Goal: Transaction & Acquisition: Purchase product/service

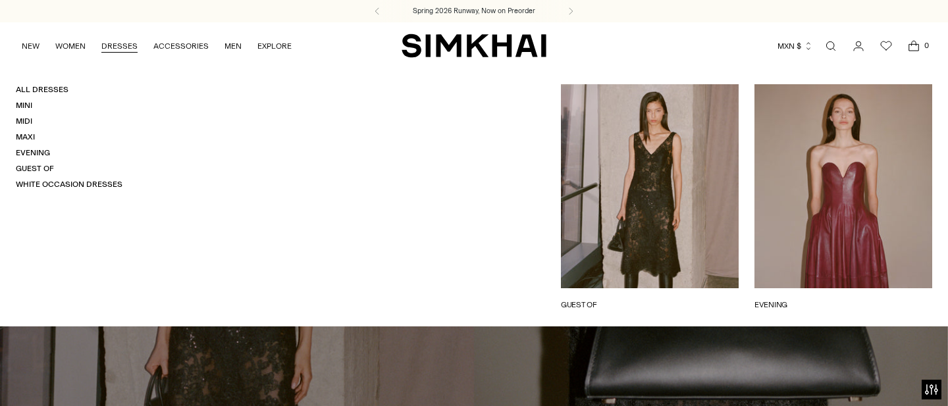
click at [875, 299] on link "EVENING" at bounding box center [844, 305] width 178 height 12
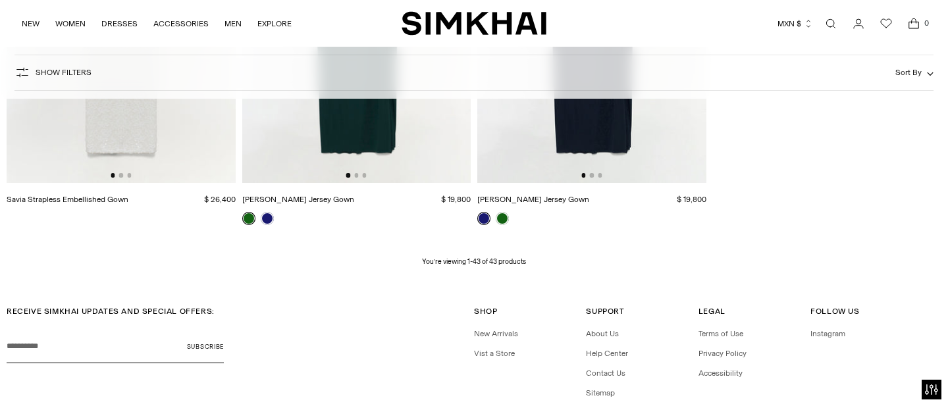
scroll to position [4455, 0]
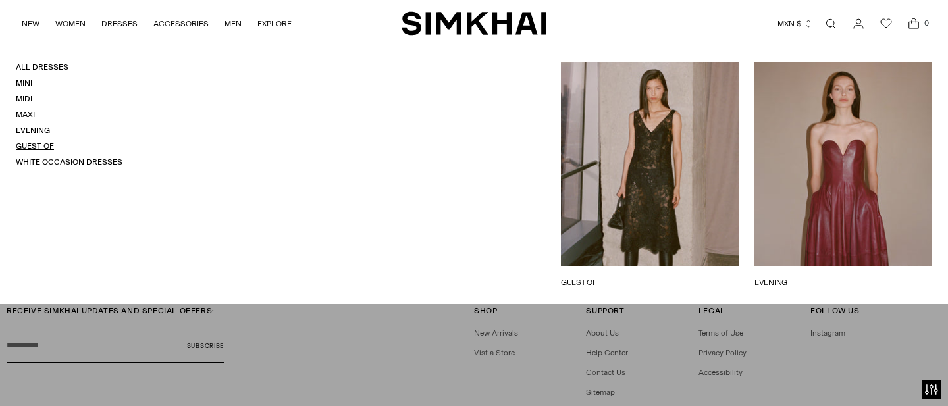
click at [41, 142] on link "Guest Of" at bounding box center [35, 146] width 38 height 9
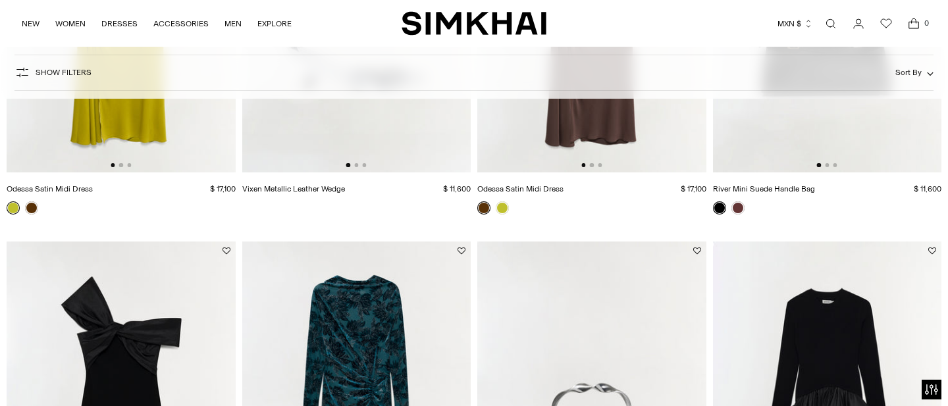
scroll to position [750, 0]
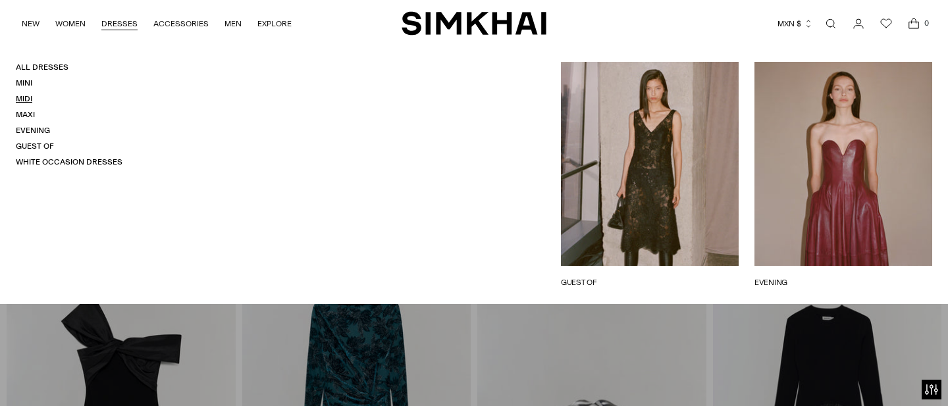
click at [25, 97] on link "Midi" at bounding box center [24, 98] width 16 height 9
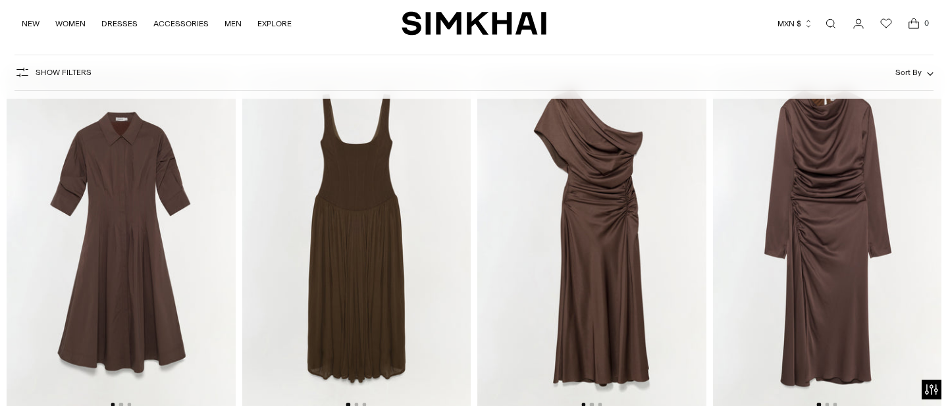
scroll to position [3406, 0]
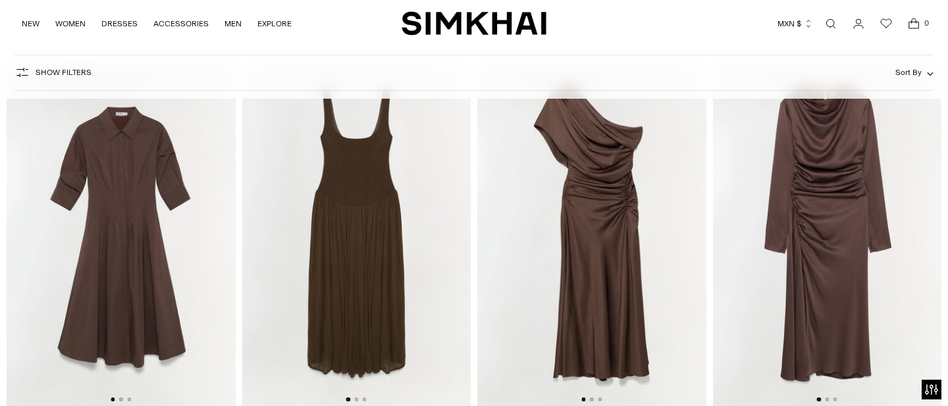
click at [584, 250] on img at bounding box center [591, 235] width 229 height 343
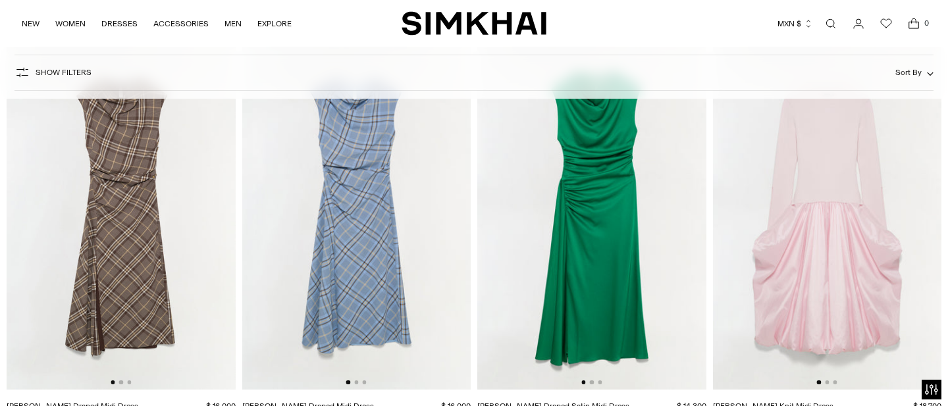
scroll to position [8350, 0]
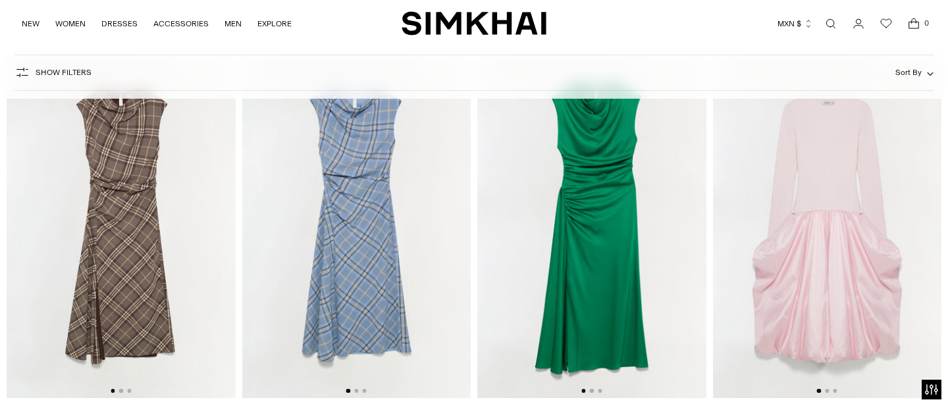
click at [154, 279] on img at bounding box center [121, 226] width 229 height 343
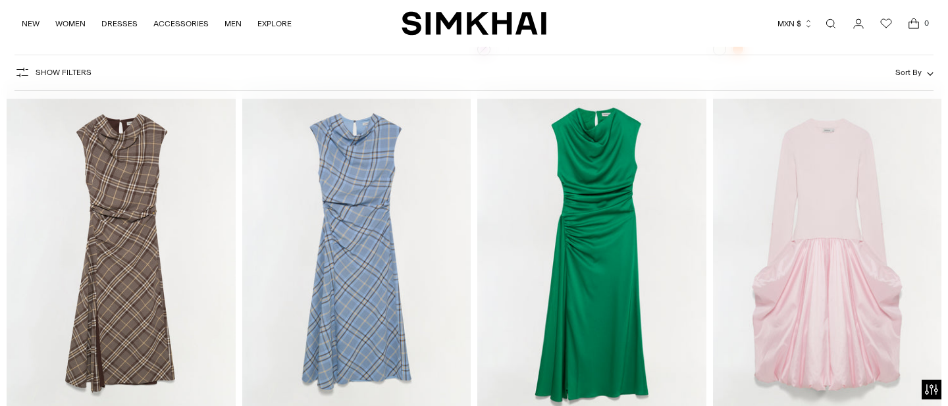
scroll to position [8323, 0]
click at [570, 271] on img at bounding box center [591, 253] width 229 height 343
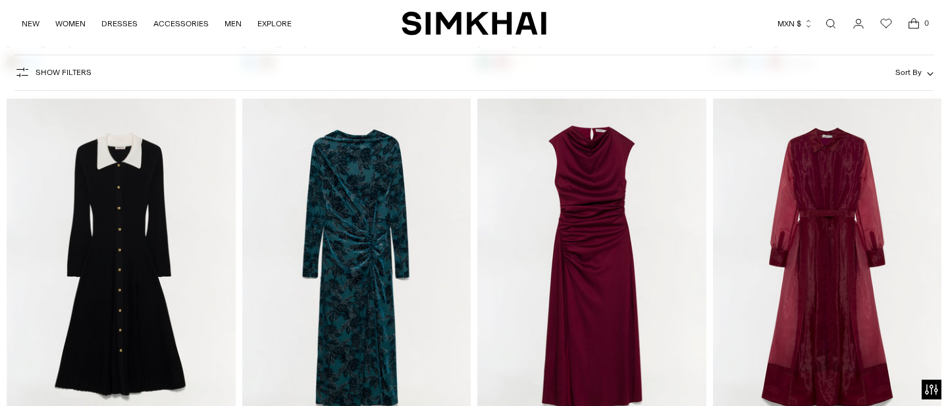
scroll to position [8776, 0]
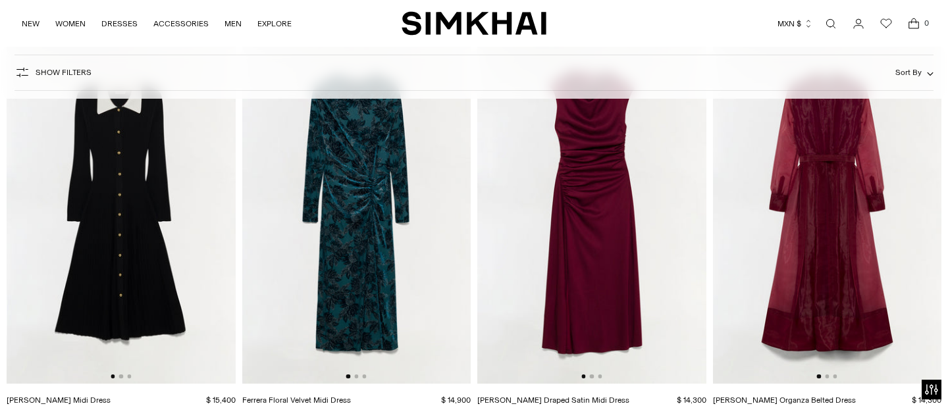
click at [377, 291] on img at bounding box center [356, 212] width 229 height 343
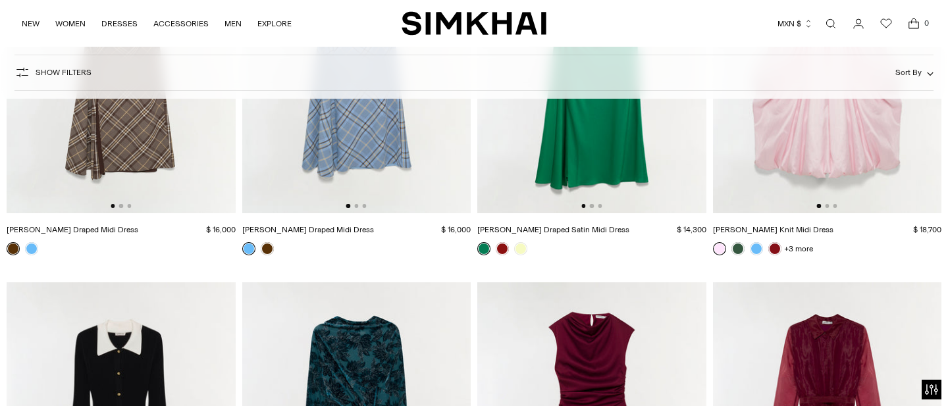
scroll to position [8527, 0]
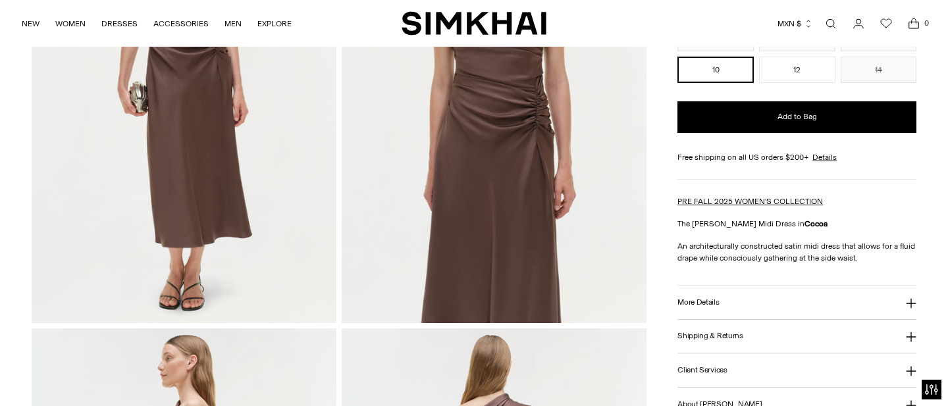
scroll to position [234, 0]
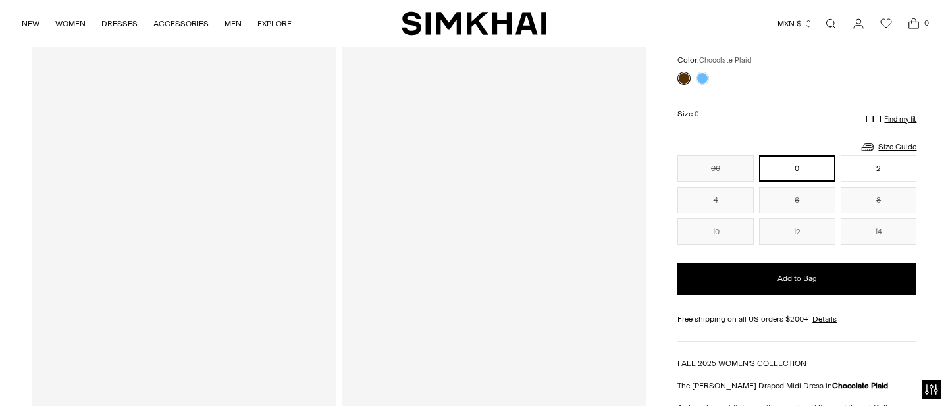
scroll to position [111, 0]
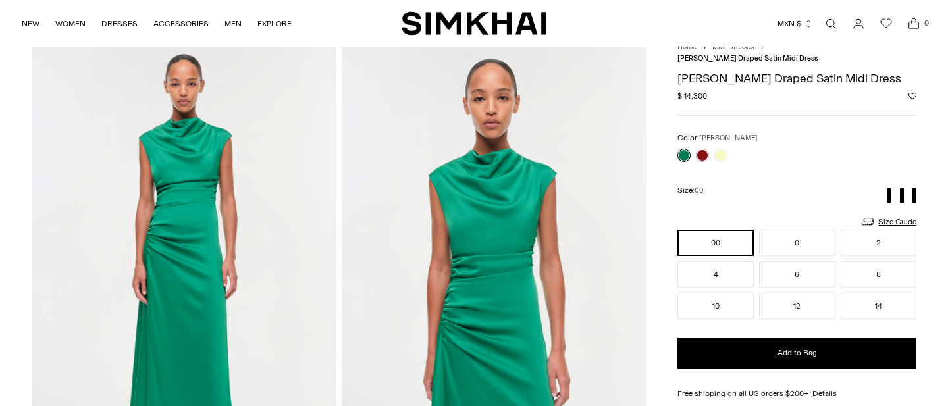
scroll to position [49, 0]
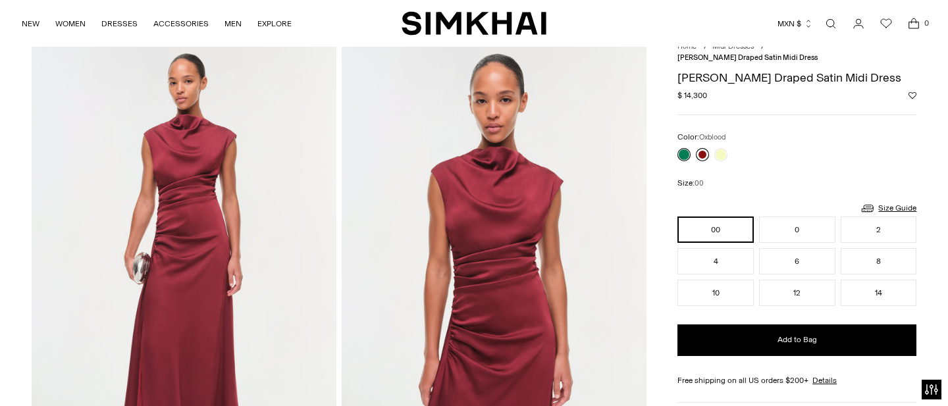
click at [700, 148] on link at bounding box center [702, 154] width 13 height 13
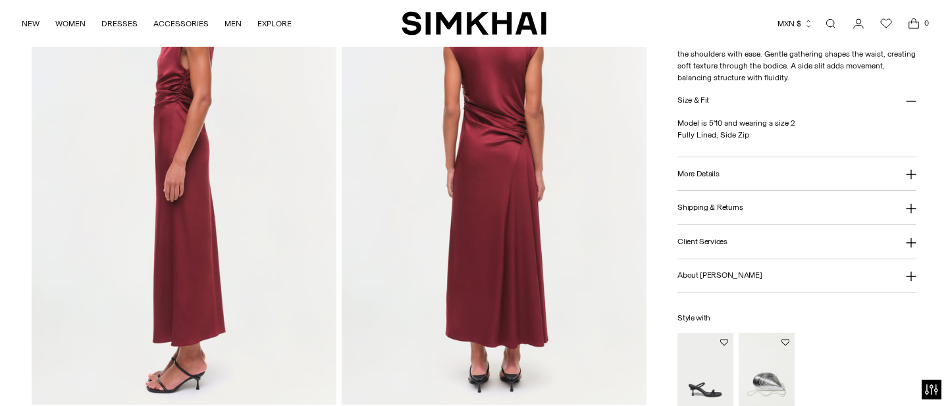
scroll to position [610, 0]
click at [699, 178] on h3 "More Details" at bounding box center [698, 173] width 41 height 9
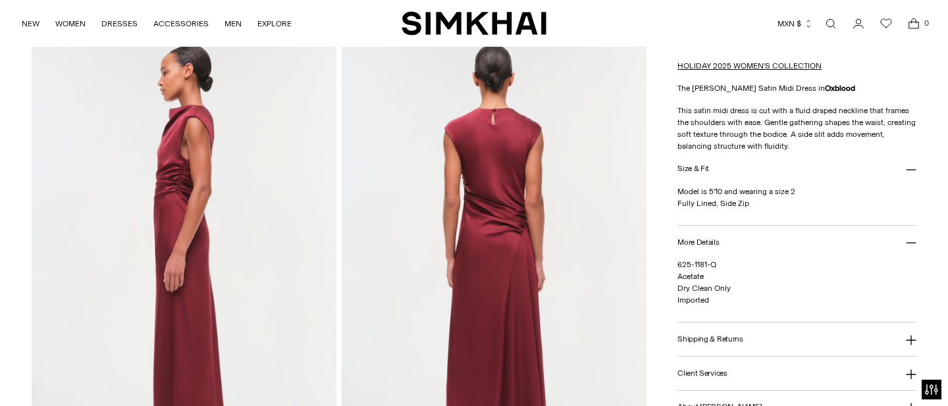
scroll to position [520, 0]
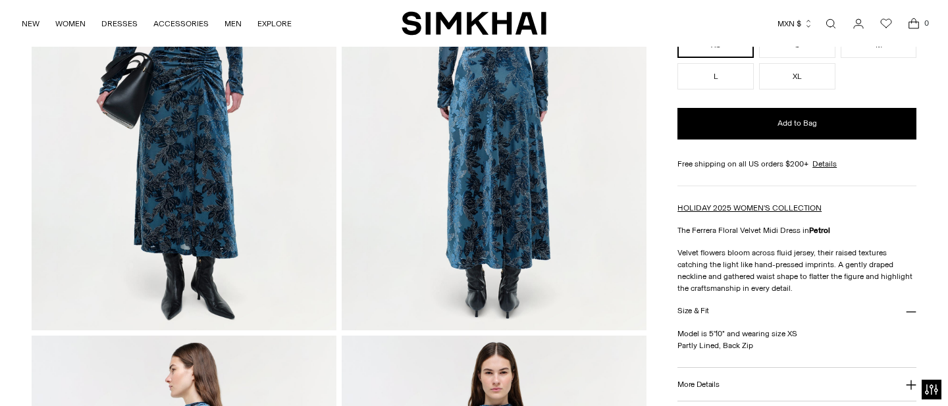
scroll to position [224, 0]
